Goal: Communication & Community: Answer question/provide support

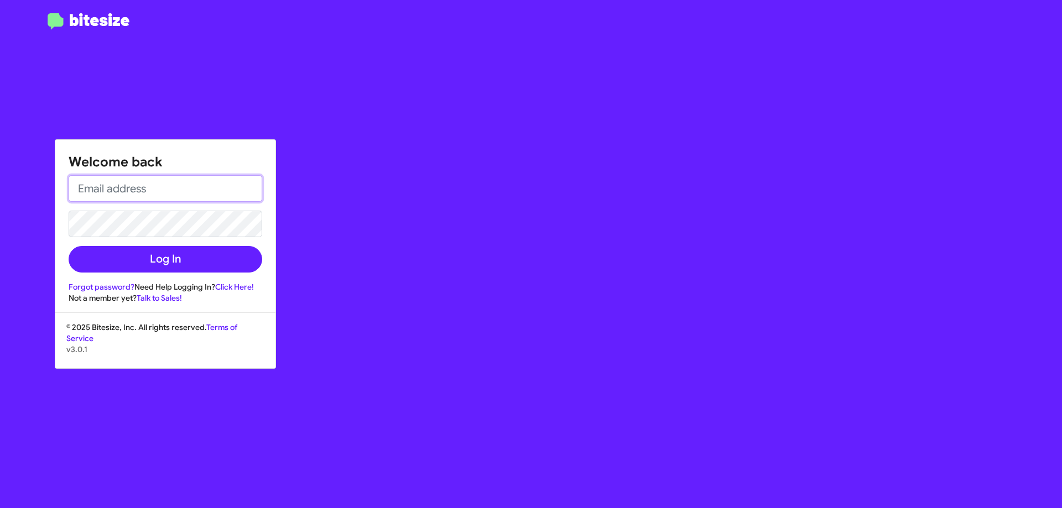
click at [112, 178] on input "email" at bounding box center [166, 188] width 194 height 27
type input "[EMAIL_ADDRESS][DOMAIN_NAME]"
click at [92, 284] on link "Forgot password?" at bounding box center [102, 287] width 66 height 10
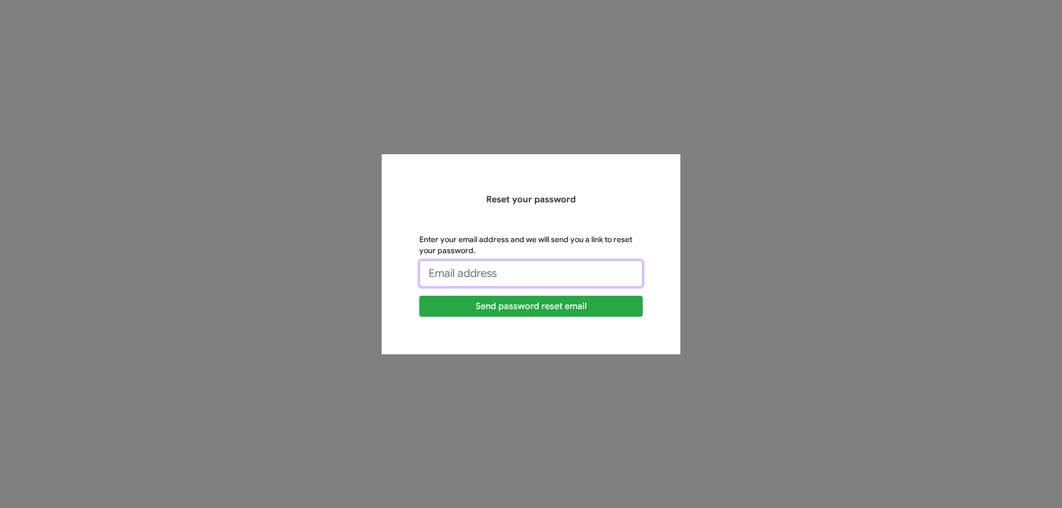
click at [469, 271] on input "Enter your email address and we will send you a link to reset your password." at bounding box center [530, 273] width 223 height 27
type input "[EMAIL_ADDRESS][DOMAIN_NAME]"
click at [419, 296] on button "Send password reset email" at bounding box center [530, 306] width 223 height 21
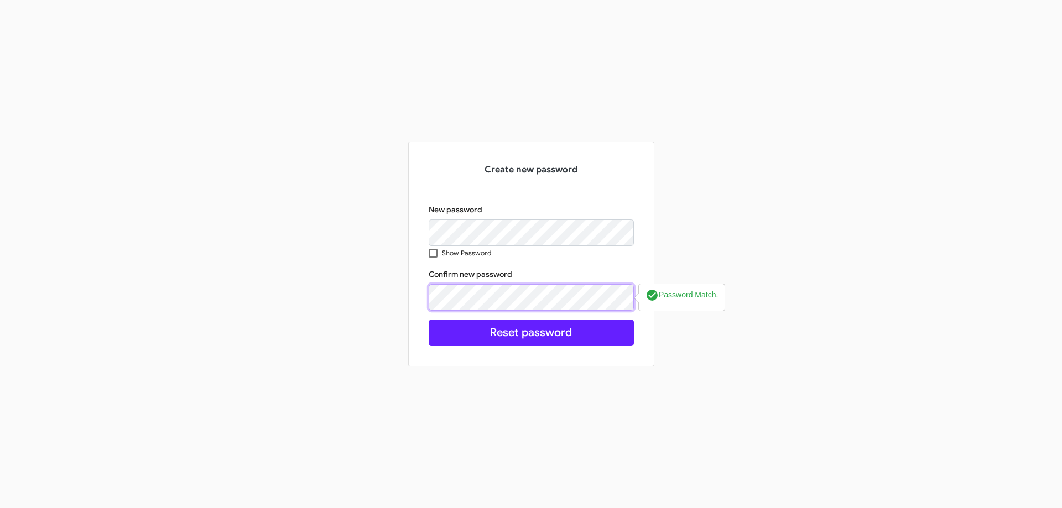
click at [428, 320] on button "Reset password" at bounding box center [530, 333] width 205 height 27
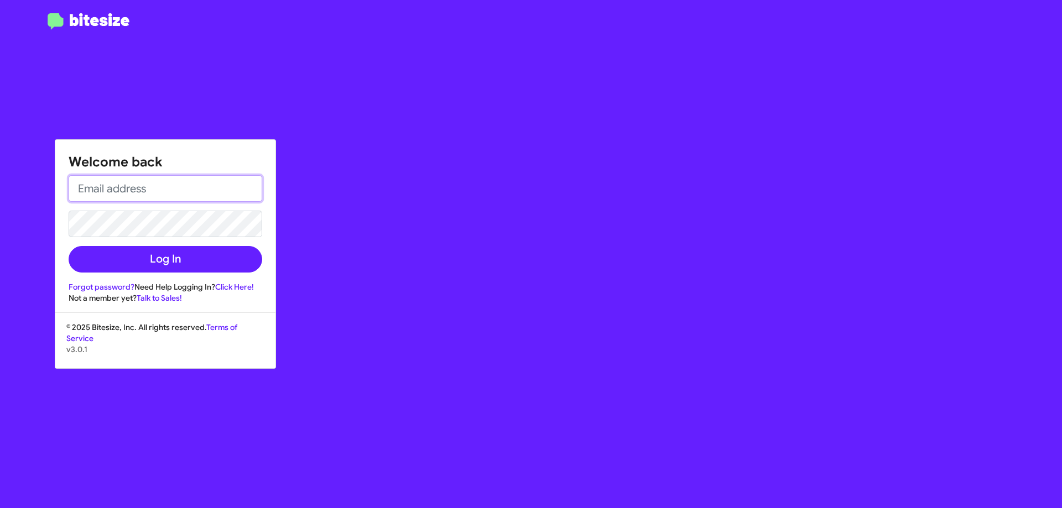
type input "[EMAIL_ADDRESS][DOMAIN_NAME]"
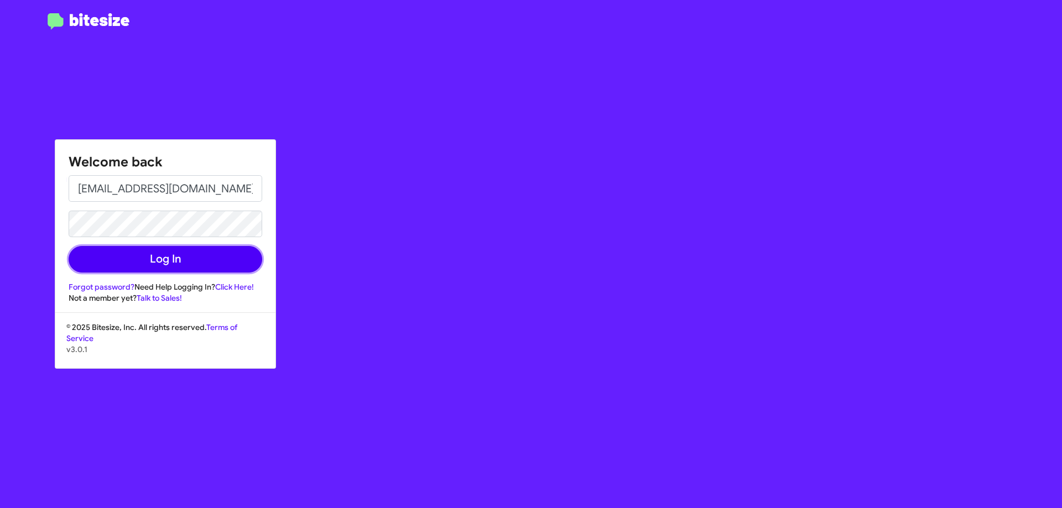
click at [193, 267] on button "Log In" at bounding box center [166, 259] width 194 height 27
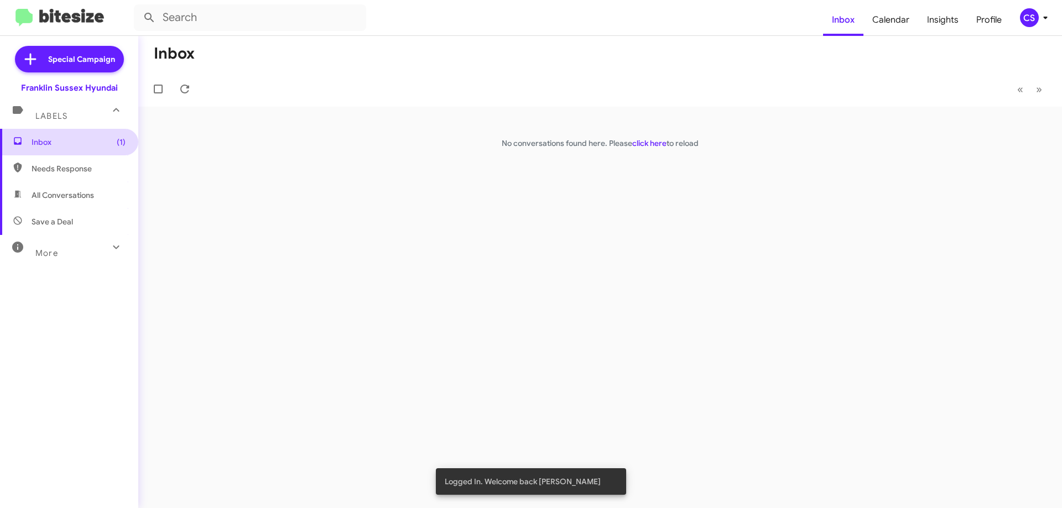
click at [59, 143] on span "Inbox (1)" at bounding box center [79, 142] width 94 height 11
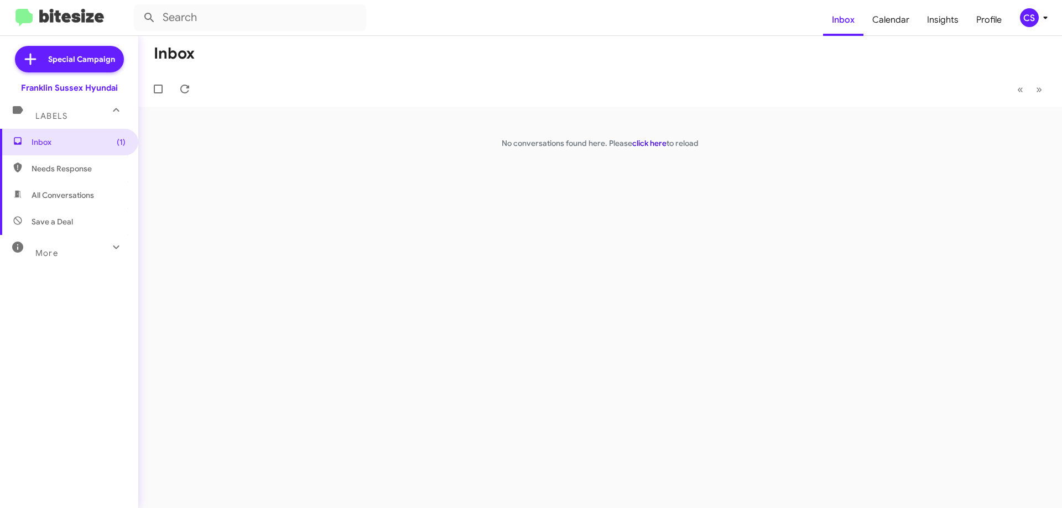
click at [645, 141] on link "click here" at bounding box center [649, 143] width 34 height 10
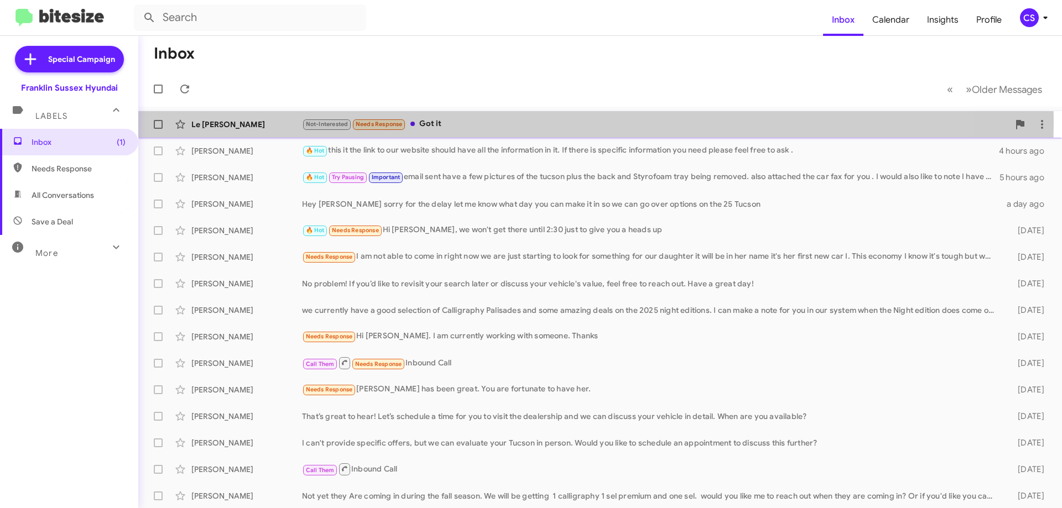
click at [521, 122] on div "Not-Interested Needs Response Got it" at bounding box center [655, 124] width 707 height 13
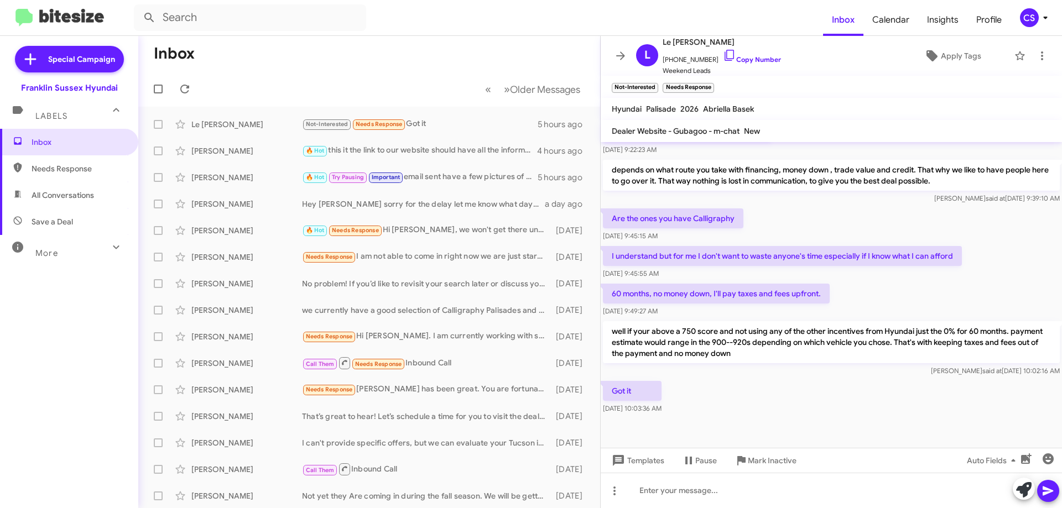
scroll to position [338, 0]
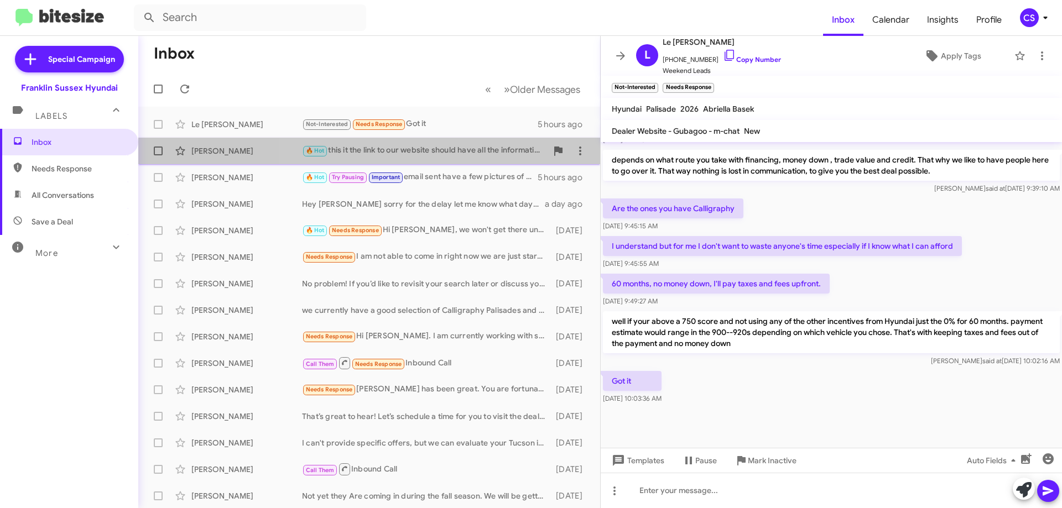
click at [447, 150] on div "🔥 Hot this it the link to our website should have all the information in it. If…" at bounding box center [424, 150] width 245 height 13
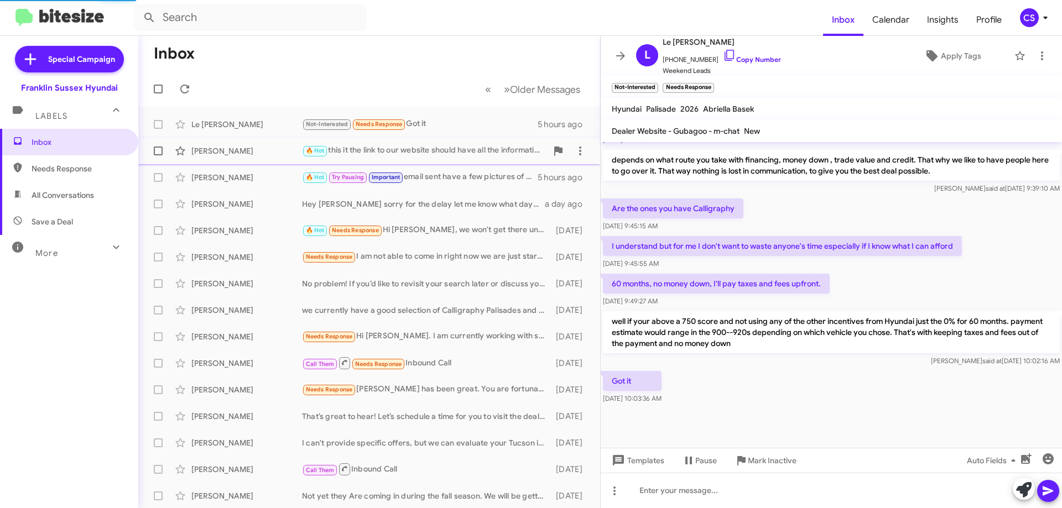
scroll to position [583, 0]
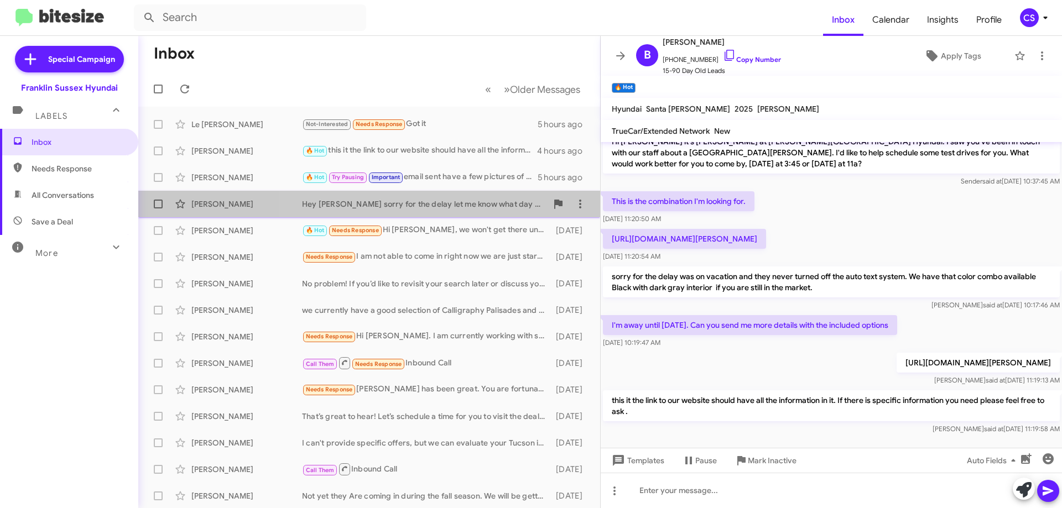
click at [440, 202] on div "Hey Roy sorry for the delay let me know what day you can make it in so we can g…" at bounding box center [424, 203] width 245 height 11
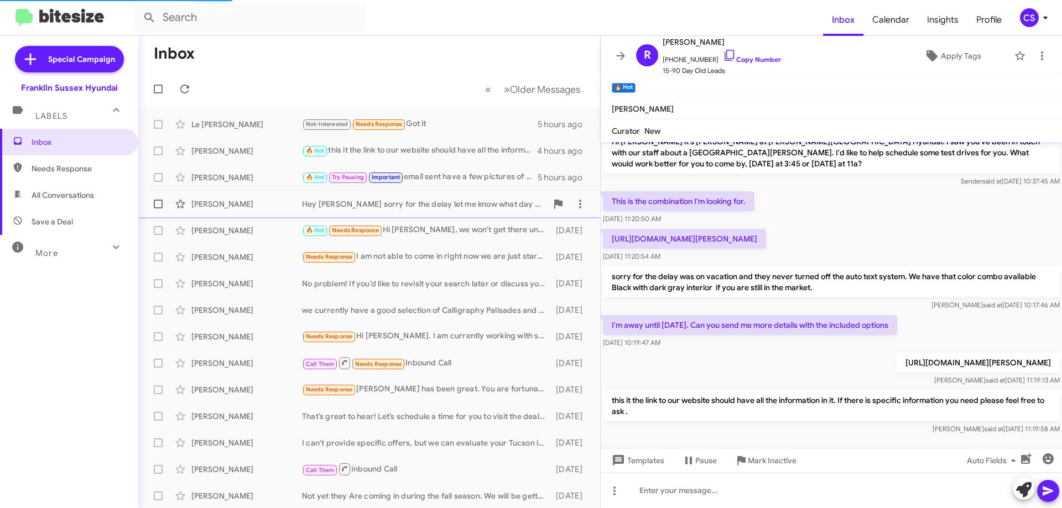
scroll to position [76, 0]
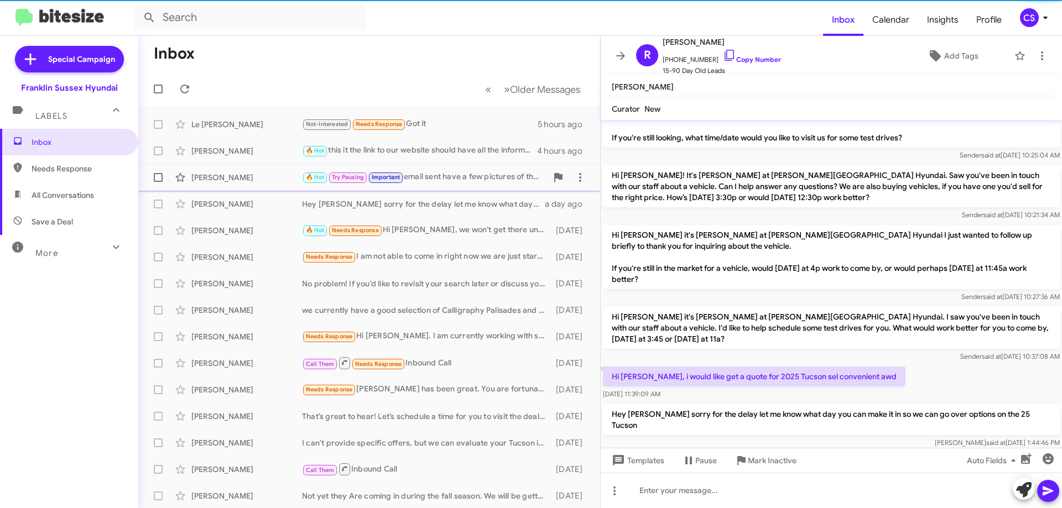
click at [447, 176] on div "🔥 Hot Try Pausing Important email sent have a few pictures of the tucson plus t…" at bounding box center [424, 177] width 245 height 13
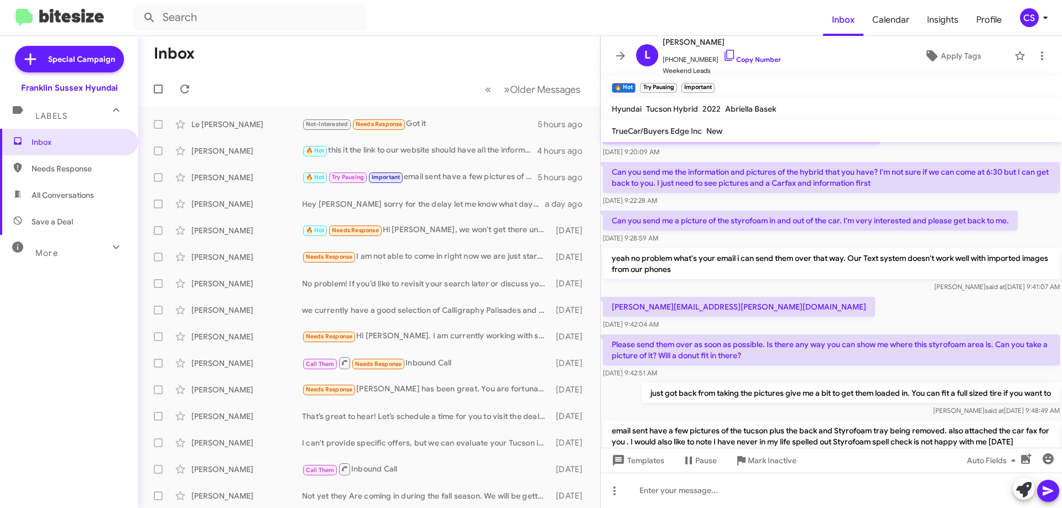
scroll to position [216, 0]
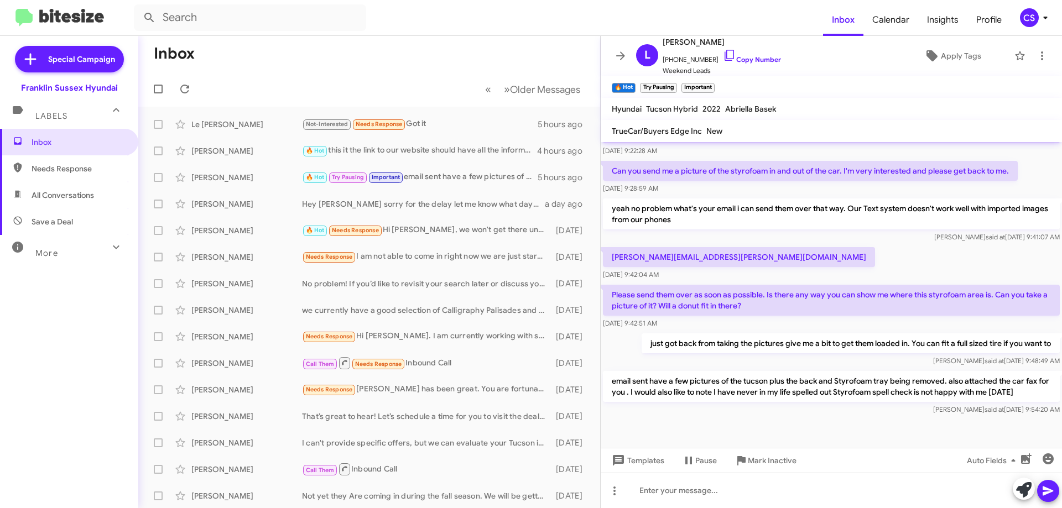
click at [69, 218] on span "Save a Deal" at bounding box center [52, 221] width 41 height 11
type input "in:not-interested"
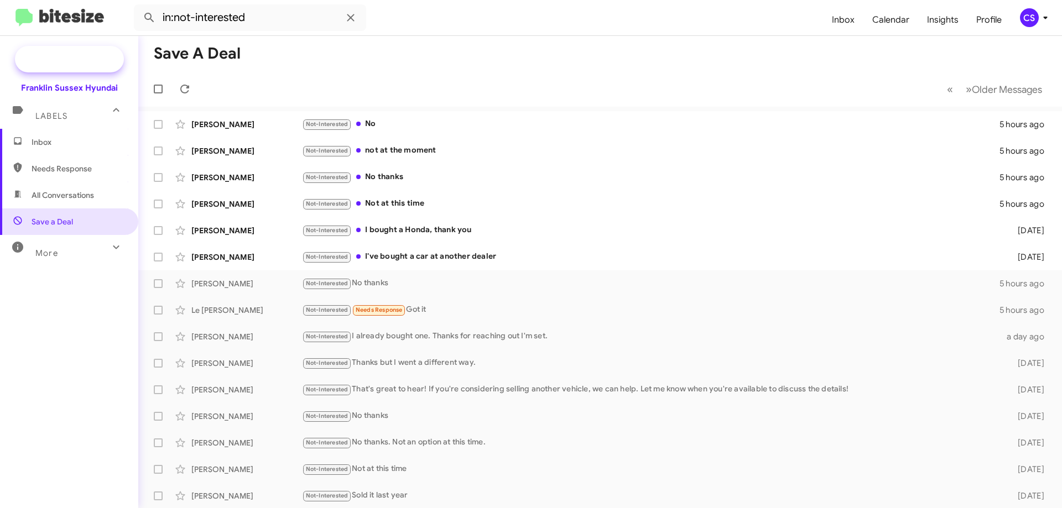
click at [56, 60] on span "Special Campaign" at bounding box center [81, 59] width 67 height 11
